Goal: Transaction & Acquisition: Subscribe to service/newsletter

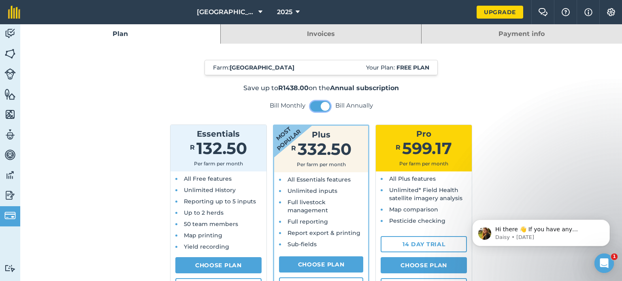
click at [312, 101] on button at bounding box center [320, 106] width 20 height 11
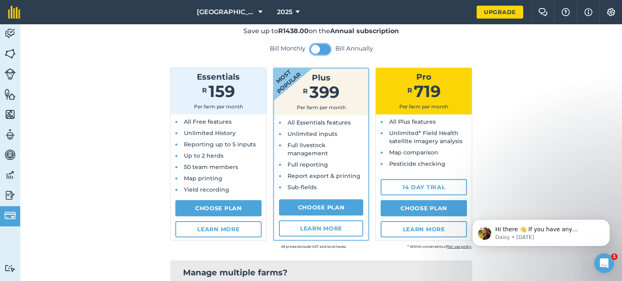
scroll to position [63, 0]
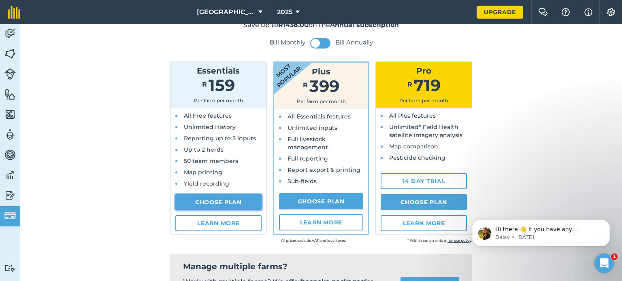
click at [215, 201] on link "Choose Plan" at bounding box center [218, 202] width 86 height 16
select select "ZA"
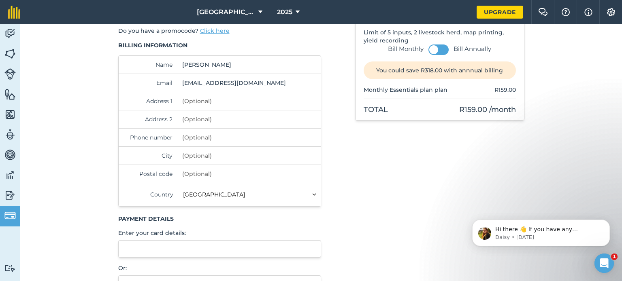
click at [196, 99] on input "Address 1" at bounding box center [234, 101] width 111 height 18
type input "[STREET_ADDRESS]"
type input "Mtwalume"
type input "0826475859"
type input "Mtwalume"
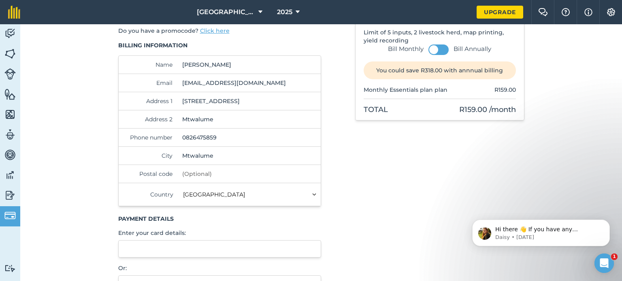
type input "4186"
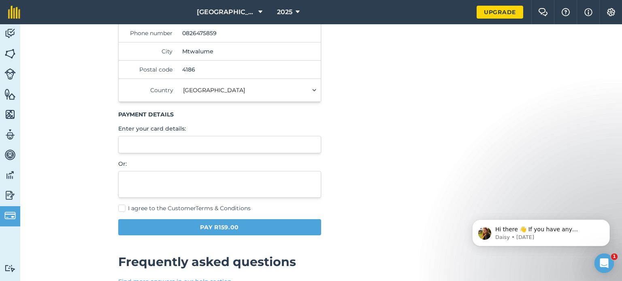
scroll to position [176, 0]
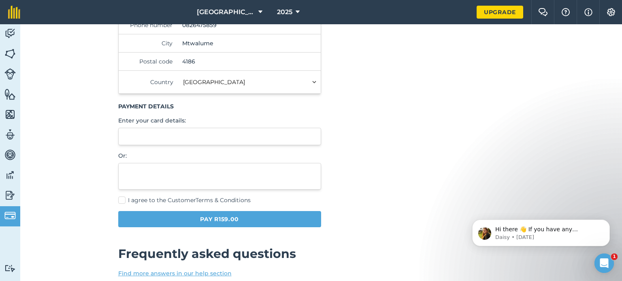
click at [249, 150] on div "Payment details Enter your card details: Or:" at bounding box center [219, 145] width 203 height 87
click at [120, 202] on label "I agree to the Customer Terms & Conditions" at bounding box center [219, 200] width 203 height 9
checkbox input "true"
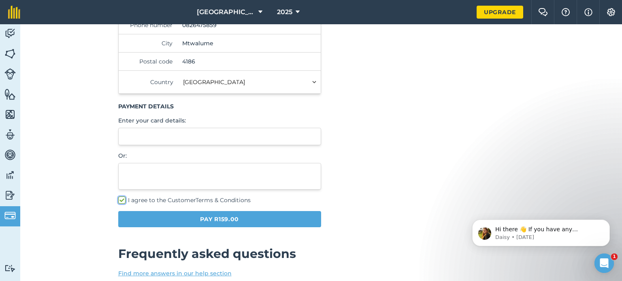
scroll to position [94, 0]
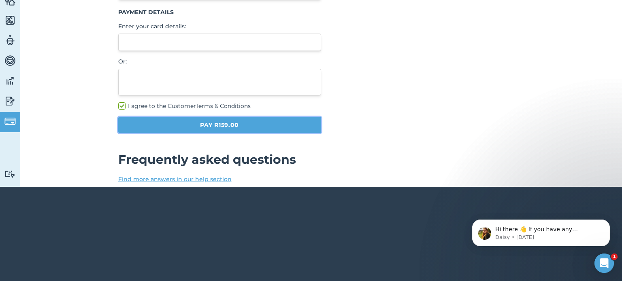
click at [302, 123] on button "Pay R159.00" at bounding box center [219, 125] width 203 height 16
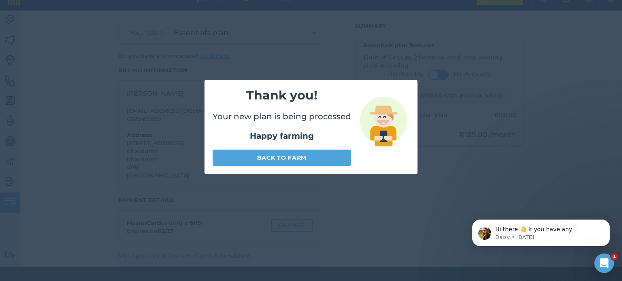
scroll to position [24, 0]
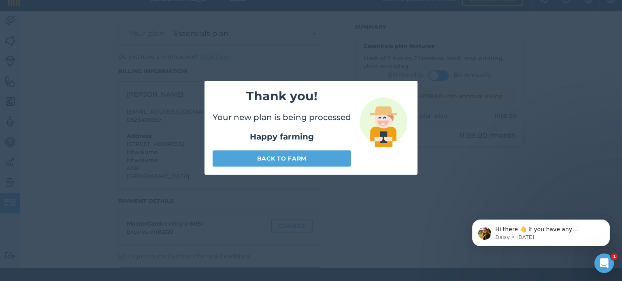
click at [499, 153] on div "Thank you! Your new plan is being processed Happy farming Back to farm" at bounding box center [311, 127] width 622 height 281
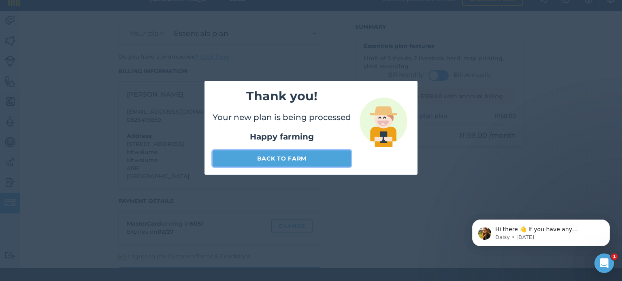
click at [295, 153] on link "Back to farm" at bounding box center [282, 159] width 138 height 16
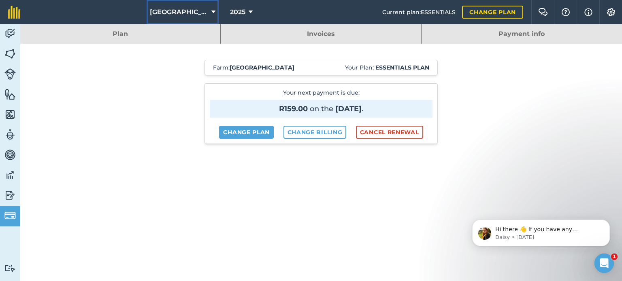
click at [207, 11] on button "[GEOGRAPHIC_DATA]" at bounding box center [183, 12] width 72 height 24
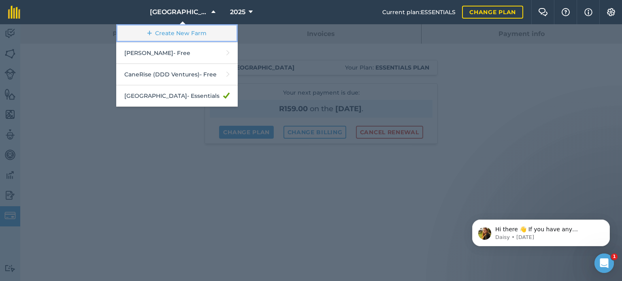
click at [190, 32] on link "Create New Farm" at bounding box center [176, 33] width 121 height 18
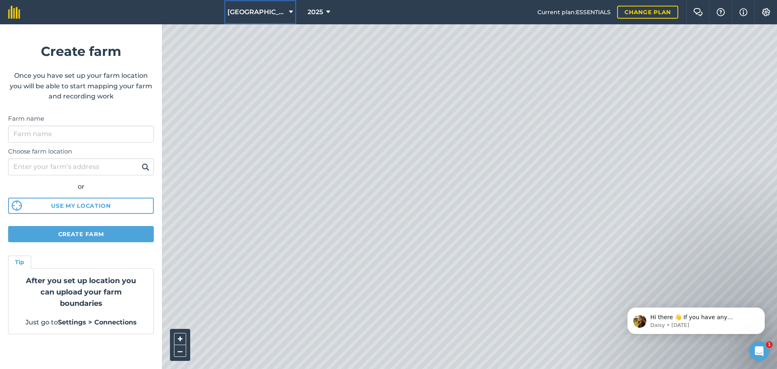
click at [289, 9] on icon at bounding box center [291, 12] width 4 height 10
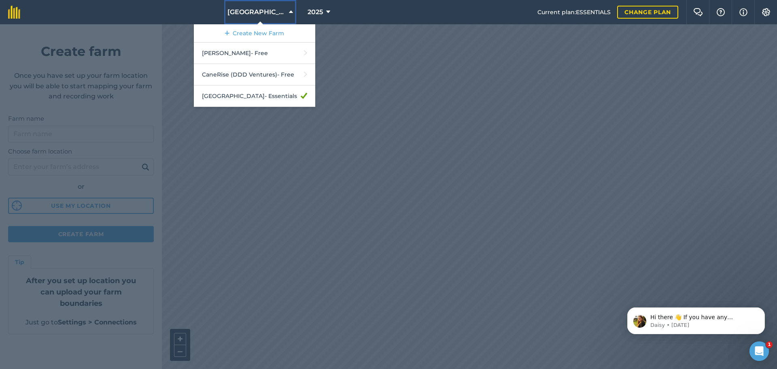
click at [289, 9] on icon at bounding box center [291, 12] width 4 height 10
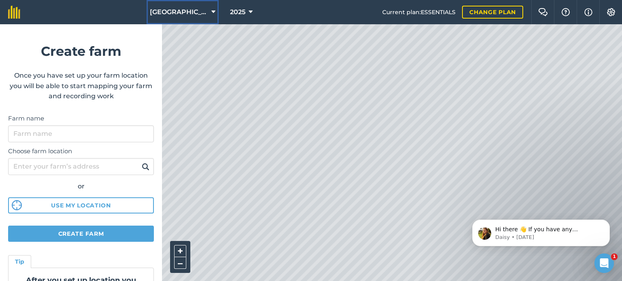
click at [211, 13] on icon at bounding box center [213, 12] width 4 height 10
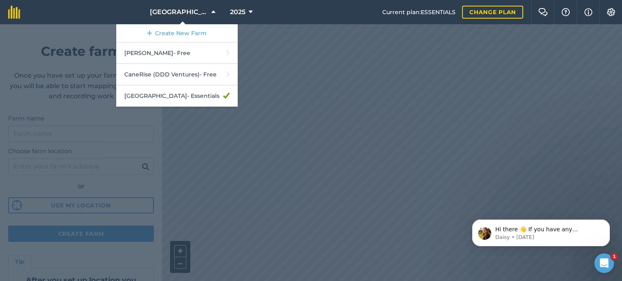
click at [51, 138] on div at bounding box center [311, 152] width 622 height 257
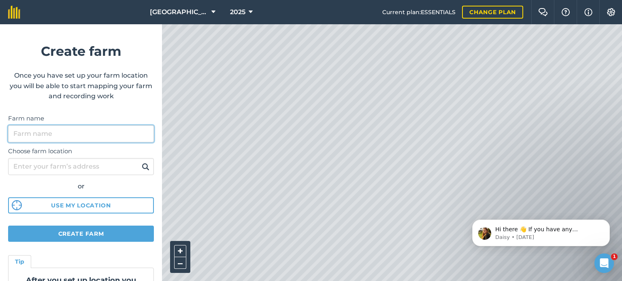
click at [47, 135] on input "Farm name" at bounding box center [81, 133] width 146 height 17
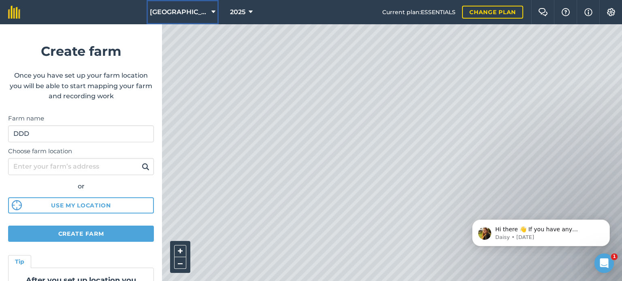
click at [211, 13] on icon at bounding box center [213, 12] width 4 height 10
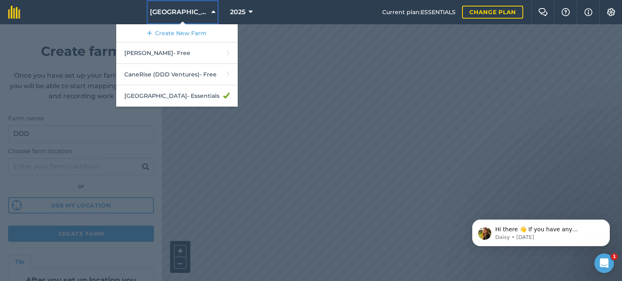
click at [211, 13] on icon at bounding box center [213, 12] width 4 height 10
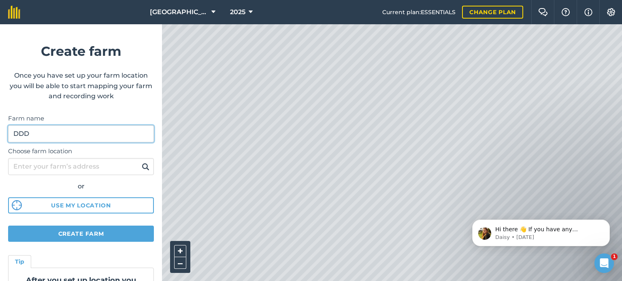
click at [28, 134] on input "DDD" at bounding box center [81, 133] width 146 height 17
type input "D"
type input "Mbongwe (DDD Ventures)"
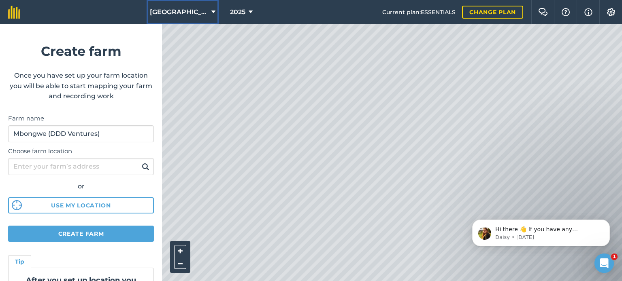
click at [211, 14] on icon at bounding box center [213, 12] width 4 height 10
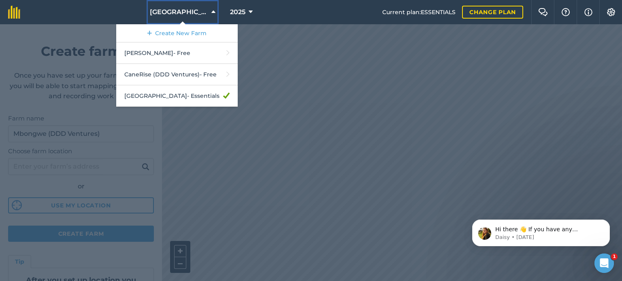
click at [211, 14] on icon at bounding box center [213, 12] width 4 height 10
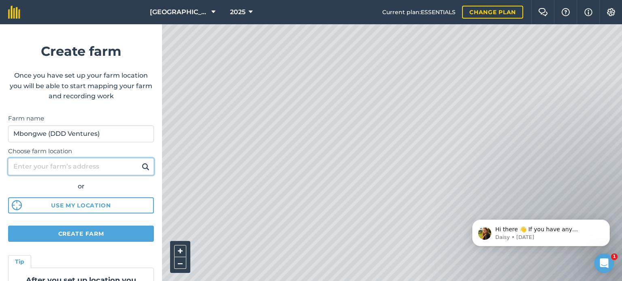
click at [55, 169] on input "Choose farm location" at bounding box center [81, 166] width 146 height 17
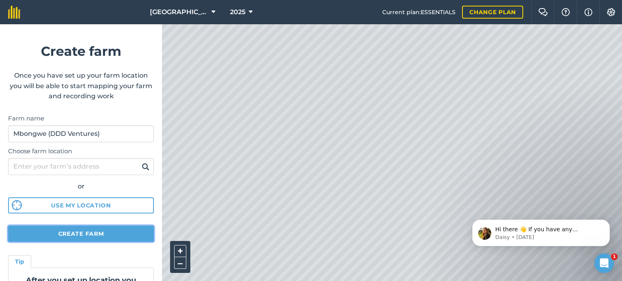
click at [71, 232] on button "Create farm" at bounding box center [81, 234] width 146 height 16
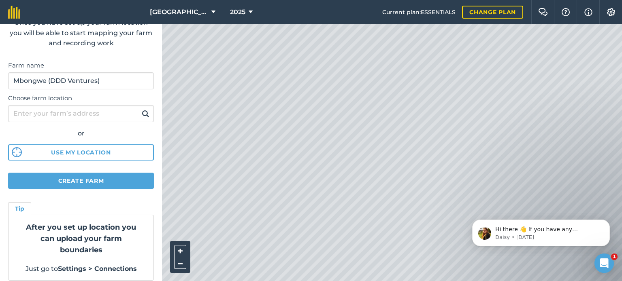
scroll to position [60, 0]
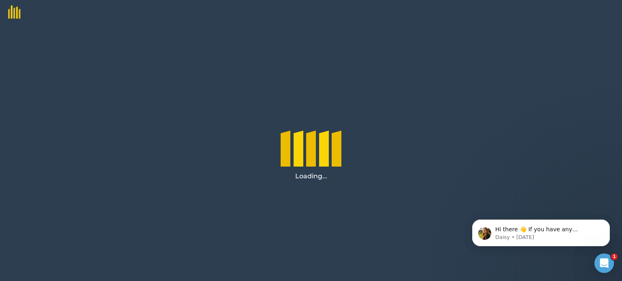
drag, startPoint x: 159, startPoint y: 216, endPoint x: 164, endPoint y: 201, distance: 16.0
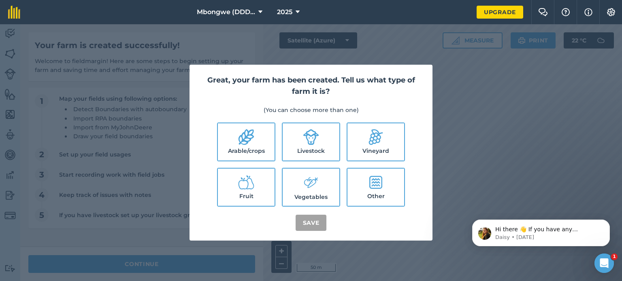
click at [249, 139] on icon at bounding box center [246, 137] width 16 height 16
checkbox input "true"
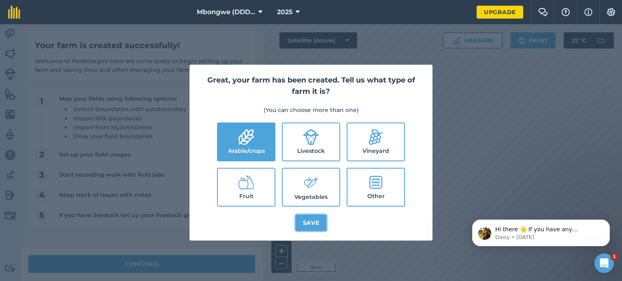
click at [309, 222] on button "Save" at bounding box center [310, 223] width 31 height 16
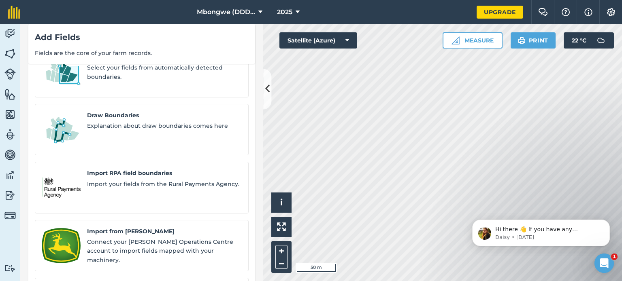
scroll to position [71, 0]
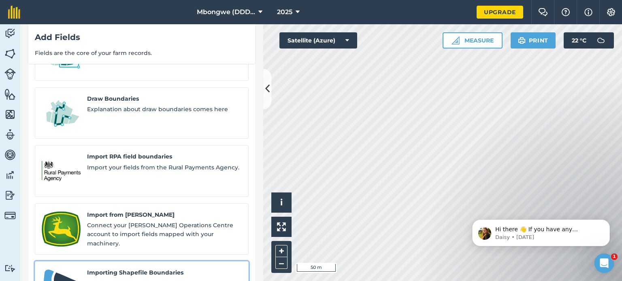
click at [144, 279] on span "Explanation about Shapefile Boundaries" at bounding box center [164, 283] width 155 height 9
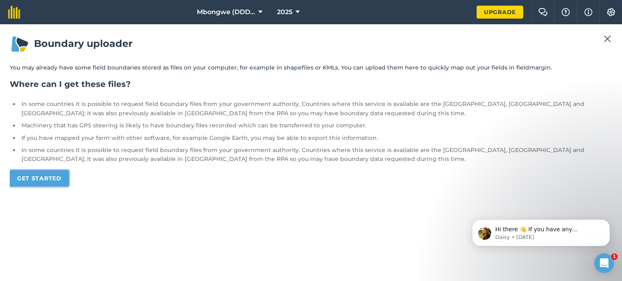
click at [47, 178] on link "Get started" at bounding box center [39, 178] width 59 height 16
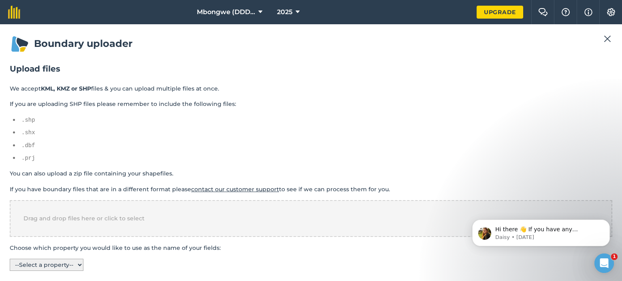
click at [81, 262] on select "-- Select a property -- name colour" at bounding box center [47, 265] width 74 height 12
select select "name"
click at [10, 259] on select "-- Select a property -- name colour" at bounding box center [47, 265] width 74 height 12
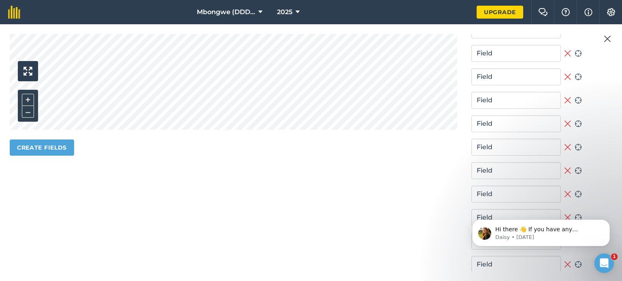
scroll to position [373, 0]
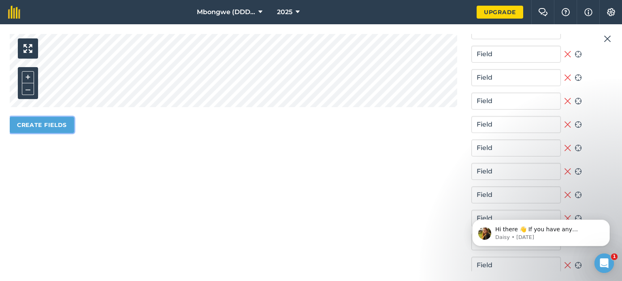
click at [53, 125] on button "Create fields" at bounding box center [42, 125] width 64 height 16
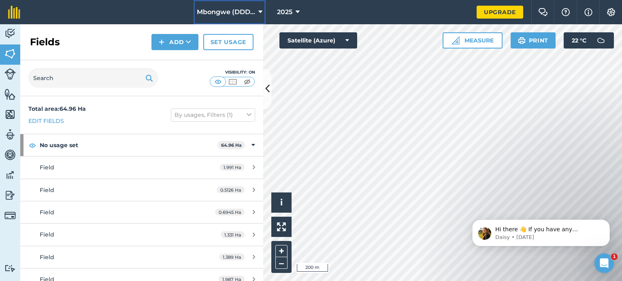
click at [262, 9] on icon at bounding box center [260, 12] width 4 height 10
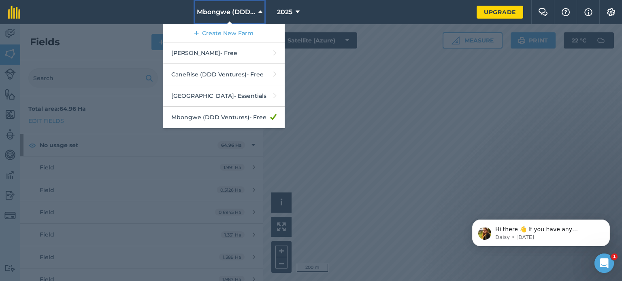
click at [262, 9] on icon at bounding box center [260, 12] width 4 height 10
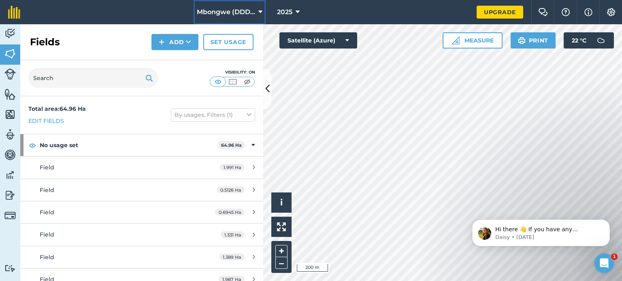
click at [259, 11] on icon at bounding box center [260, 12] width 4 height 10
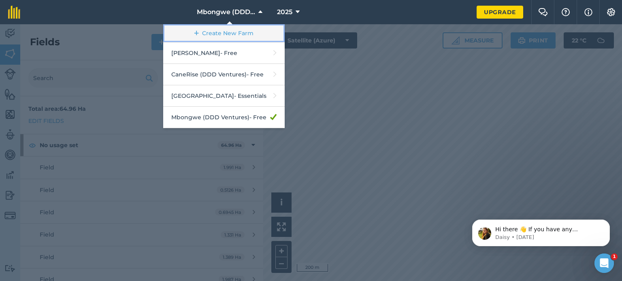
click at [235, 32] on link "Create New Farm" at bounding box center [223, 33] width 121 height 18
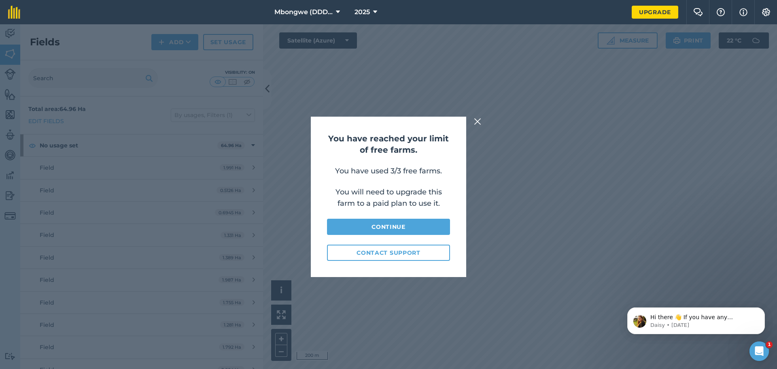
click at [333, 93] on div "You have reached your limit of free farms. You have used 3/3 free farms. You wi…" at bounding box center [388, 196] width 777 height 344
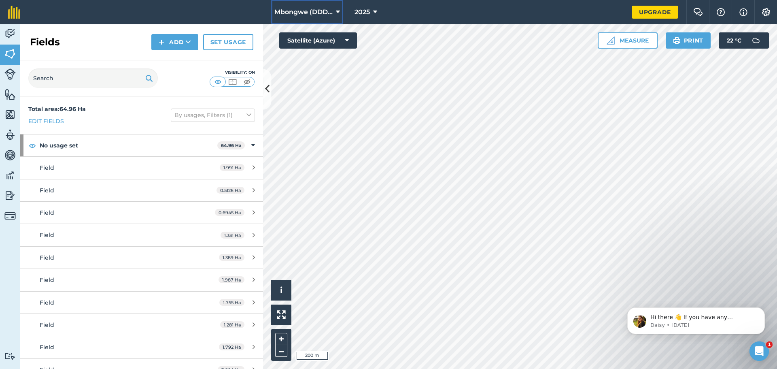
click at [339, 11] on icon at bounding box center [338, 12] width 4 height 10
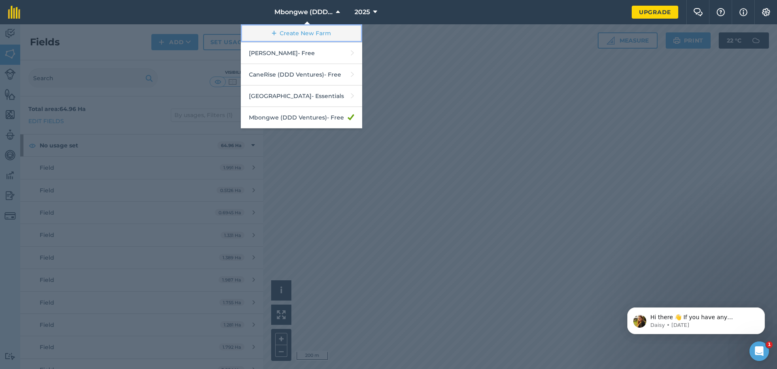
click at [306, 32] on link "Create New Farm" at bounding box center [301, 33] width 121 height 18
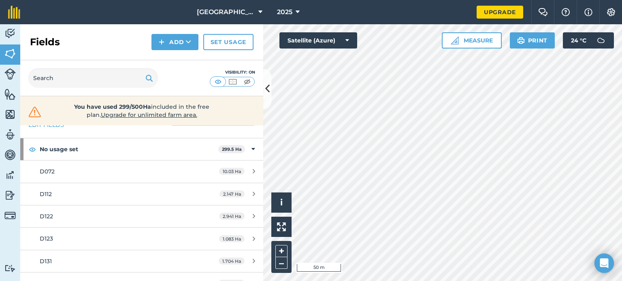
scroll to position [25, 0]
click at [247, 8] on button "[GEOGRAPHIC_DATA]" at bounding box center [229, 12] width 72 height 24
